Goal: Information Seeking & Learning: Learn about a topic

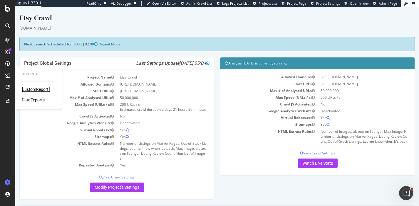
click at [32, 89] on div "CustomReports" at bounding box center [36, 90] width 29 height 6
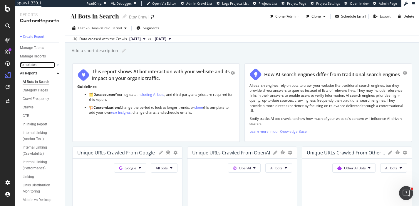
click at [37, 65] on link "Templates" at bounding box center [37, 65] width 35 height 6
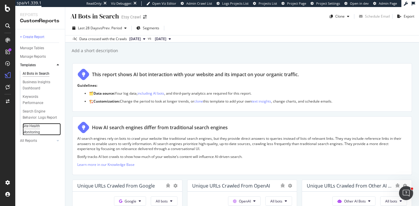
click at [36, 129] on div "Site Health Monitoring" at bounding box center [39, 129] width 33 height 12
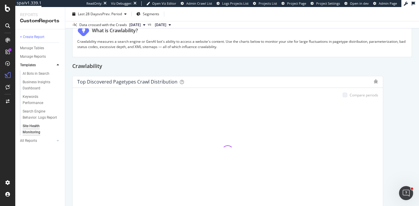
scroll to position [95, 0]
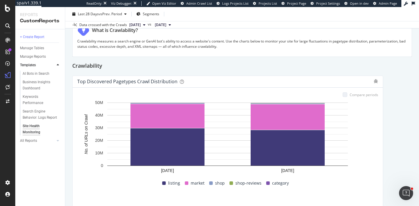
click at [141, 25] on span "[DATE]" at bounding box center [134, 24] width 11 height 5
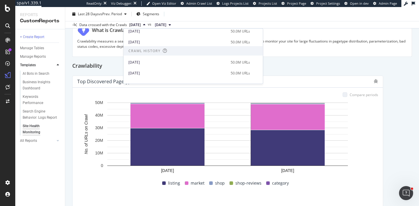
scroll to position [258, 0]
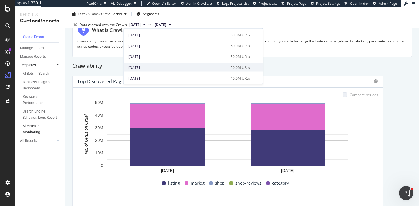
click at [145, 70] on div "[DATE] 50.0M URLs" at bounding box center [193, 67] width 139 height 9
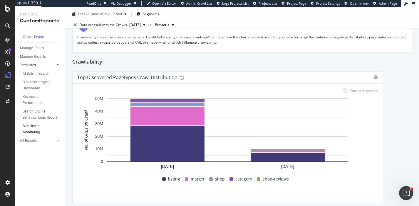
scroll to position [99, 0]
click at [175, 28] on button "Previous" at bounding box center [164, 24] width 24 height 7
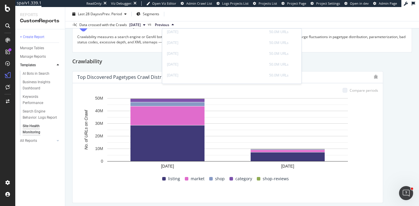
scroll to position [14, 0]
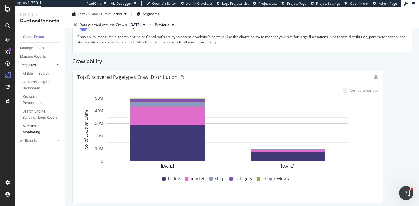
click at [141, 24] on span "[DATE]" at bounding box center [134, 24] width 11 height 5
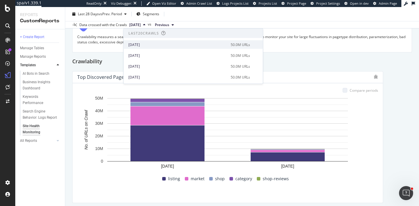
click at [159, 46] on div "[DATE]" at bounding box center [177, 44] width 99 height 5
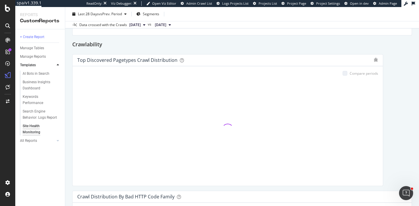
scroll to position [120, 0]
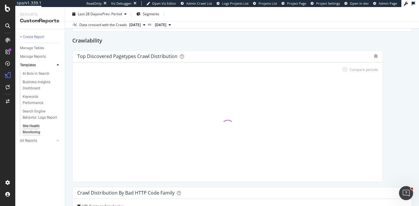
click at [166, 24] on span "[DATE]" at bounding box center [160, 24] width 11 height 5
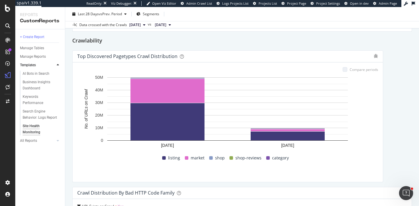
click at [141, 27] on span "[DATE]" at bounding box center [134, 24] width 11 height 5
click at [44, 110] on div "Search Engine Behavior: Logs Report" at bounding box center [40, 115] width 35 height 12
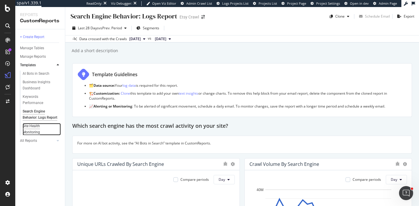
click at [36, 132] on div "Site Health Monitoring" at bounding box center [39, 129] width 33 height 12
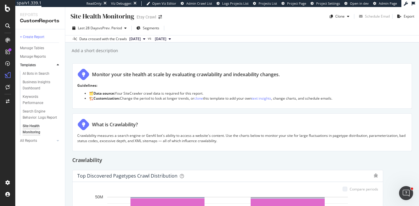
click at [141, 41] on span "[DATE]" at bounding box center [134, 38] width 11 height 5
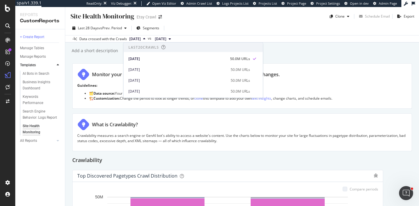
click at [317, 56] on div "Site Health Monitoring Site Health Monitoring Etsy Crawl Clone Schedule Email E…" at bounding box center [241, 106] width 353 height 199
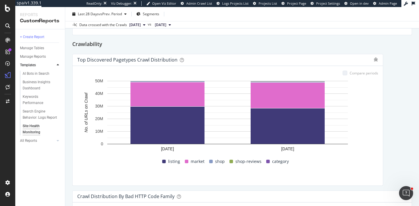
scroll to position [117, 0]
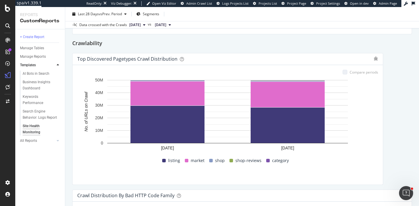
click at [166, 27] on span "[DATE]" at bounding box center [160, 24] width 11 height 5
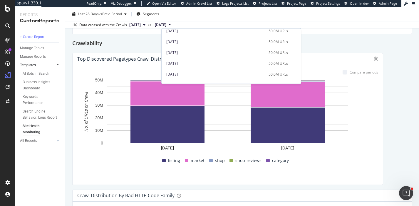
scroll to position [85, 0]
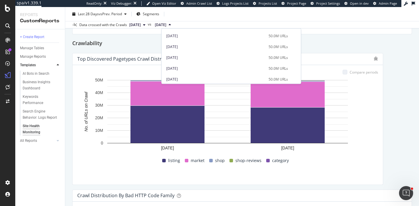
click at [180, 68] on div "[DATE]" at bounding box center [215, 68] width 99 height 5
